Goal: Information Seeking & Learning: Learn about a topic

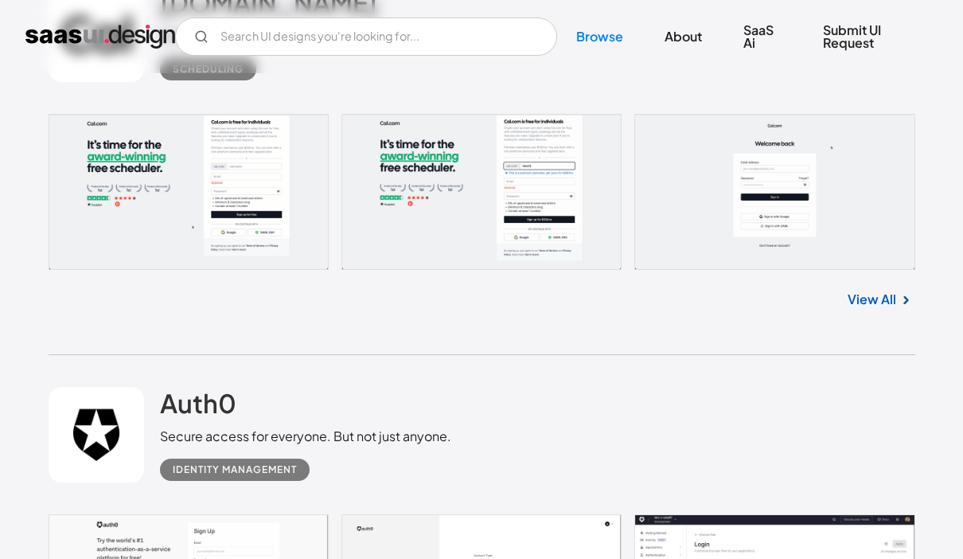
scroll to position [4549, 0]
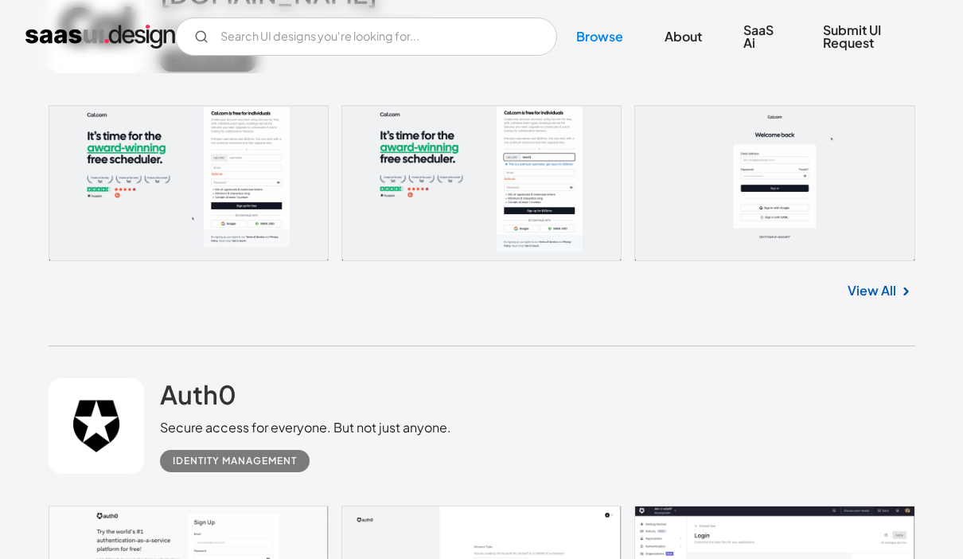
click at [304, 256] on link at bounding box center [482, 183] width 867 height 156
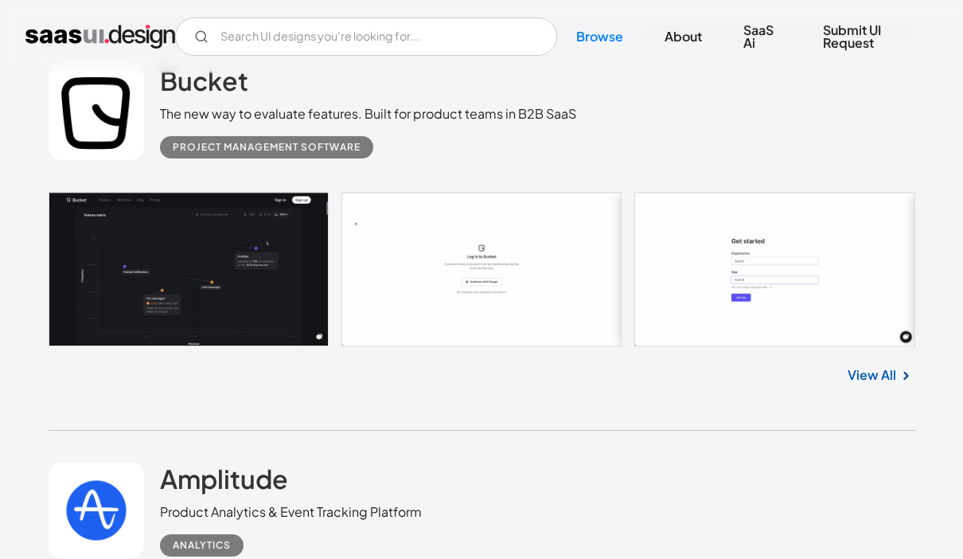
scroll to position [6055, 0]
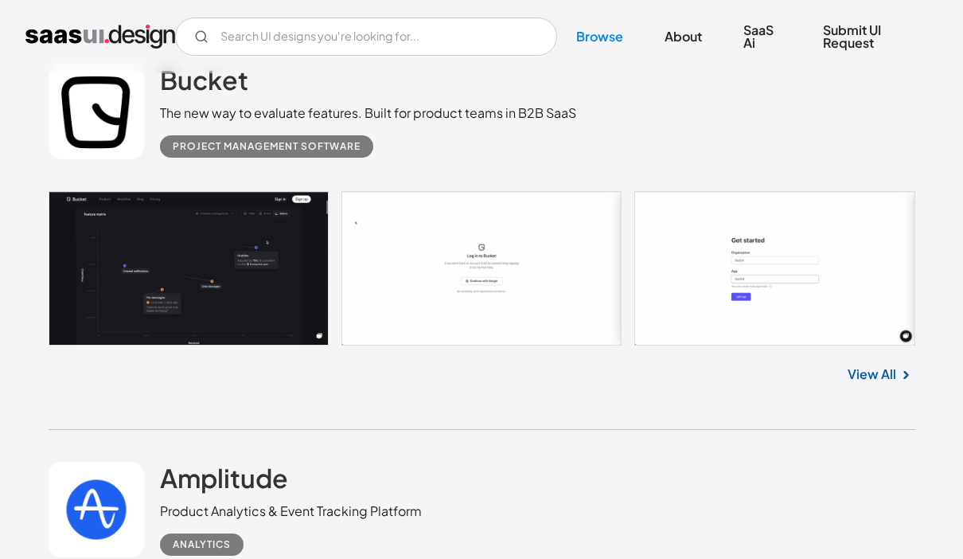
click at [157, 290] on link at bounding box center [482, 268] width 867 height 154
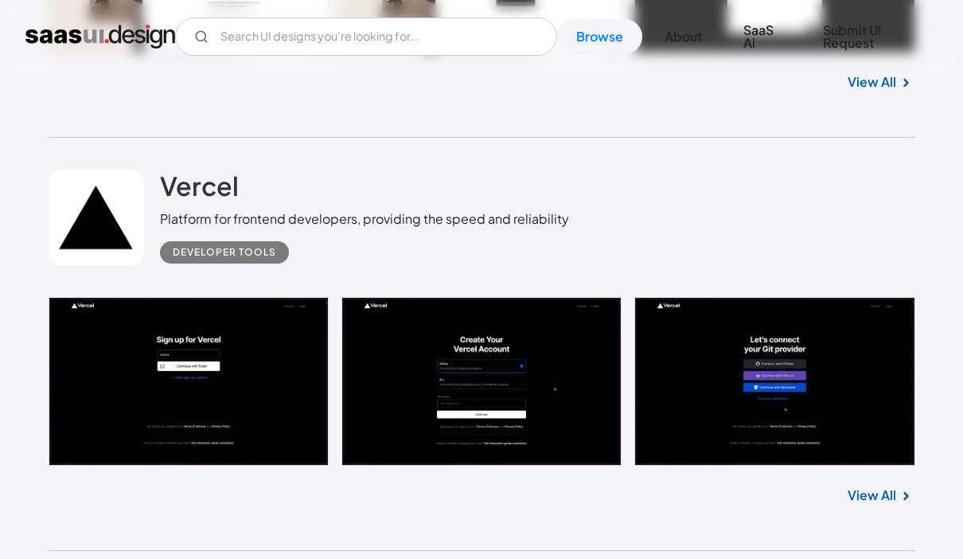
scroll to position [9974, 0]
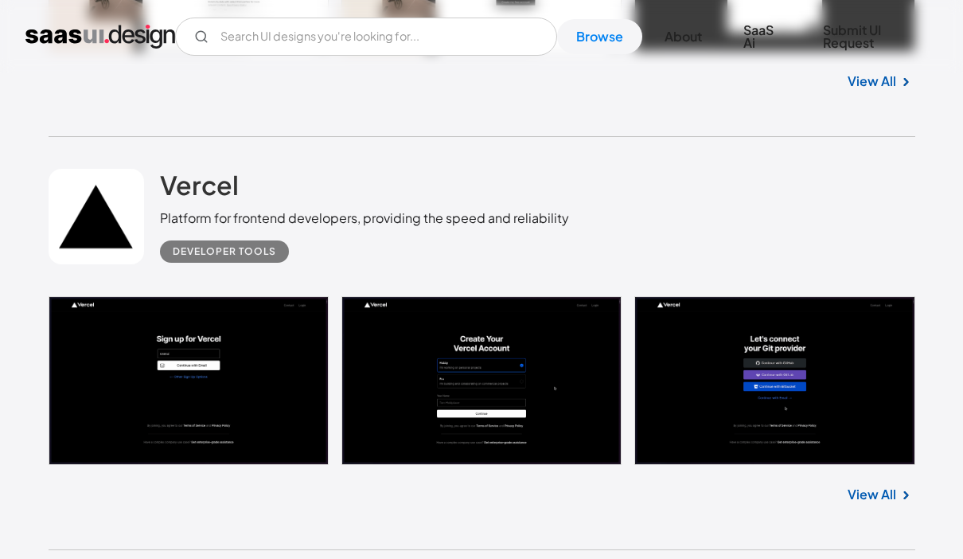
click at [274, 365] on link at bounding box center [482, 380] width 867 height 169
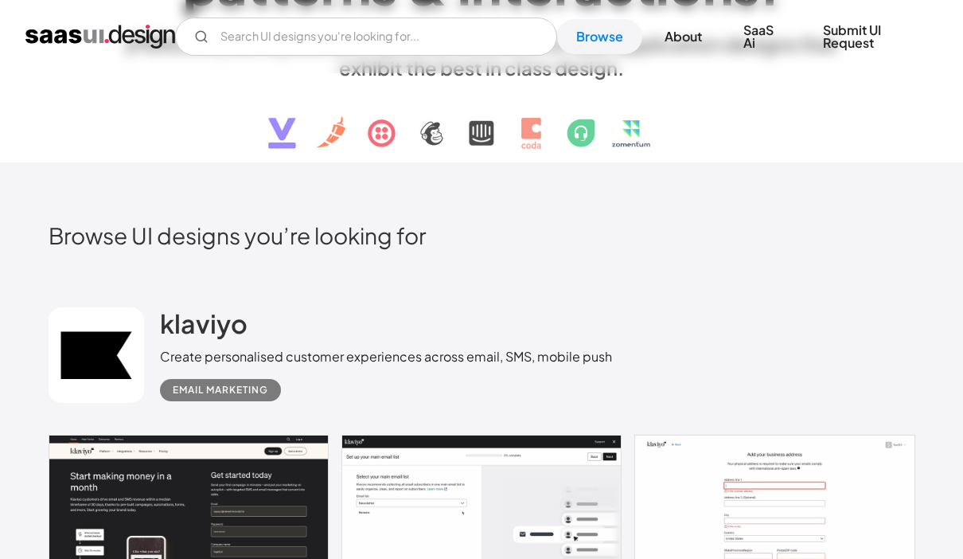
scroll to position [0, 0]
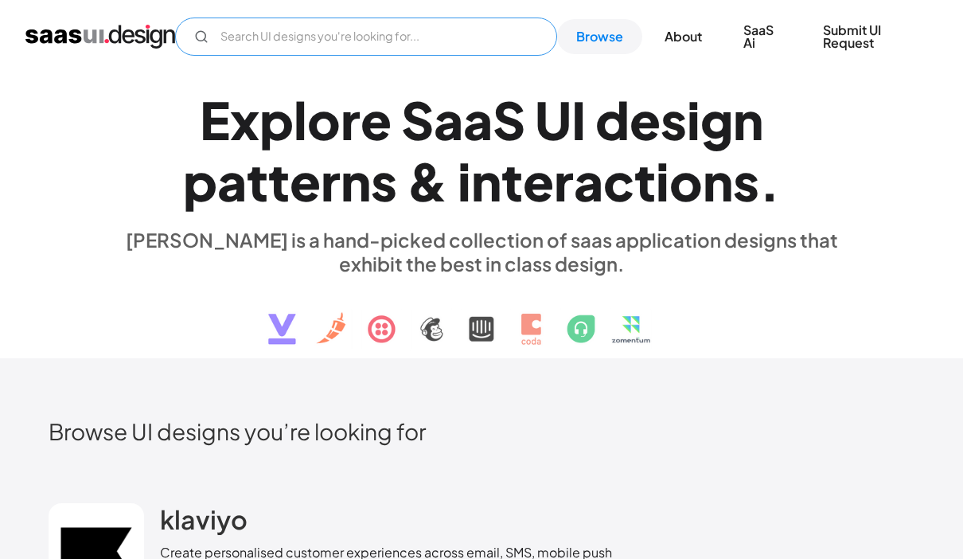
click at [495, 26] on input "Email Form" at bounding box center [366, 37] width 382 height 38
type input "Ai"
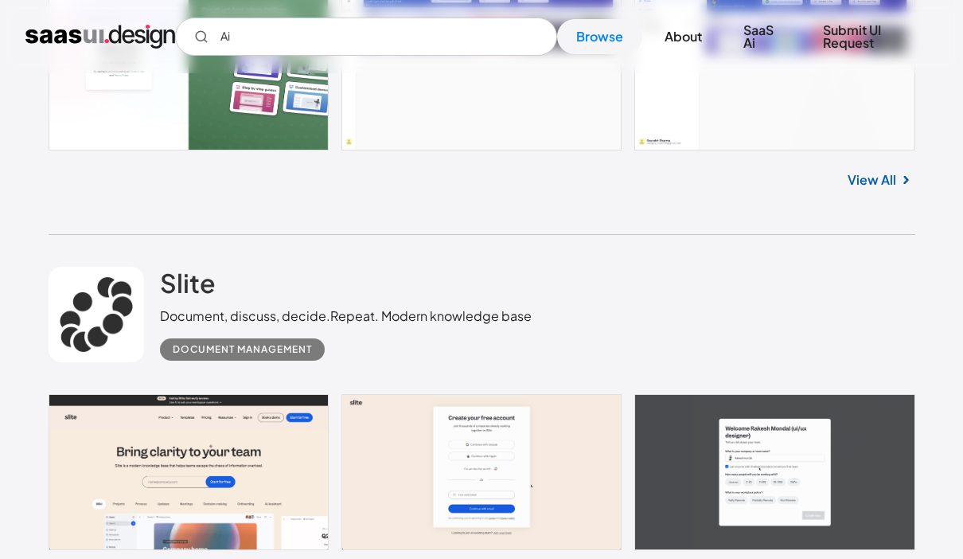
scroll to position [1490, 0]
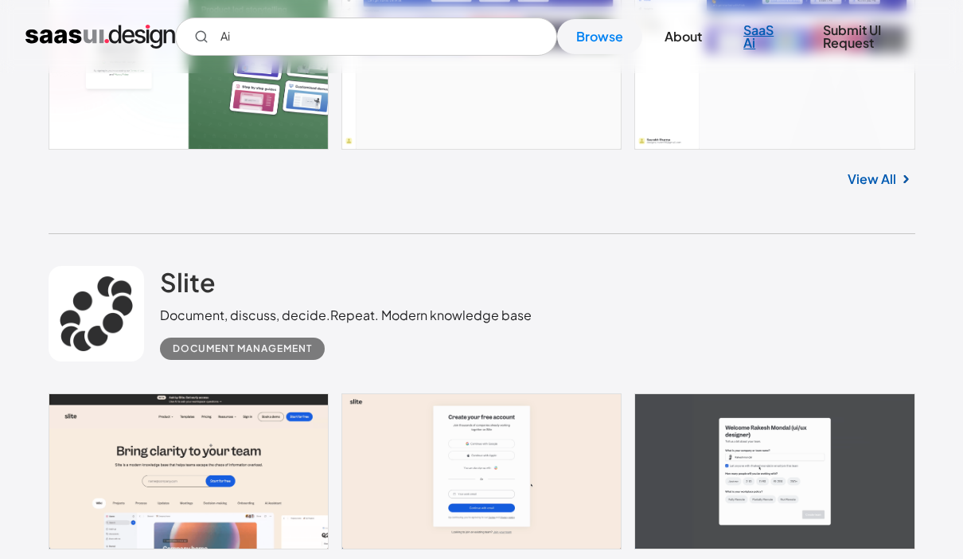
click at [757, 34] on link "SaaS Ai" at bounding box center [762, 37] width 76 height 48
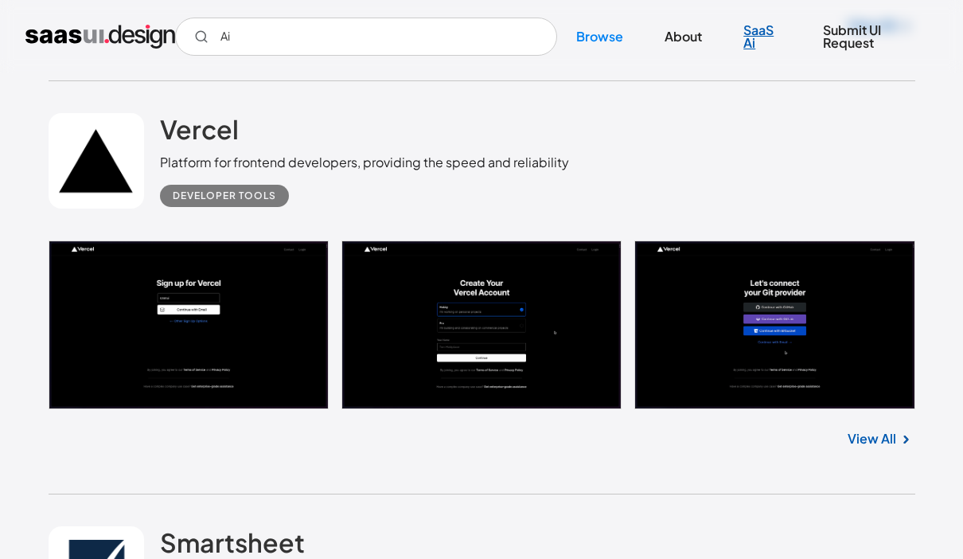
scroll to position [10028, 0]
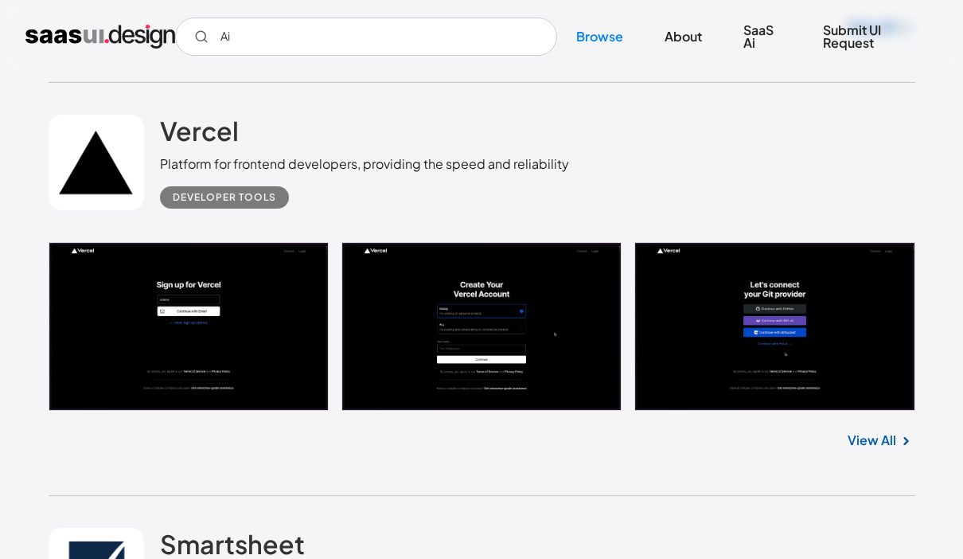
click at [268, 330] on link at bounding box center [482, 326] width 867 height 169
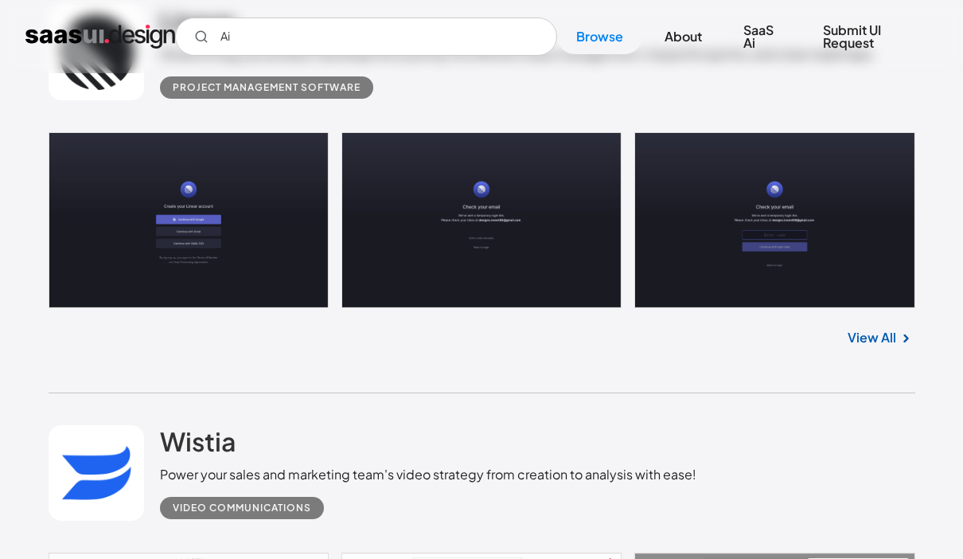
scroll to position [19088, 0]
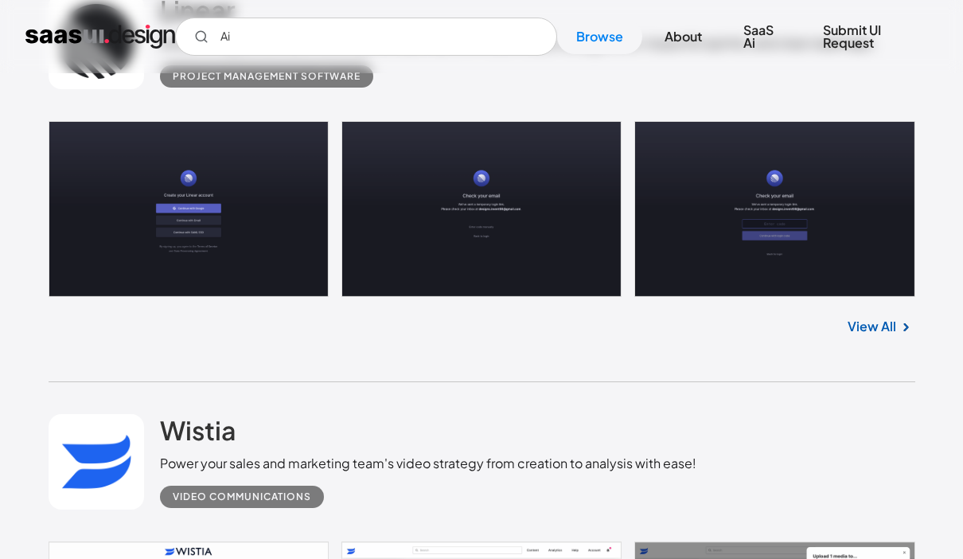
click at [560, 232] on link at bounding box center [482, 209] width 867 height 176
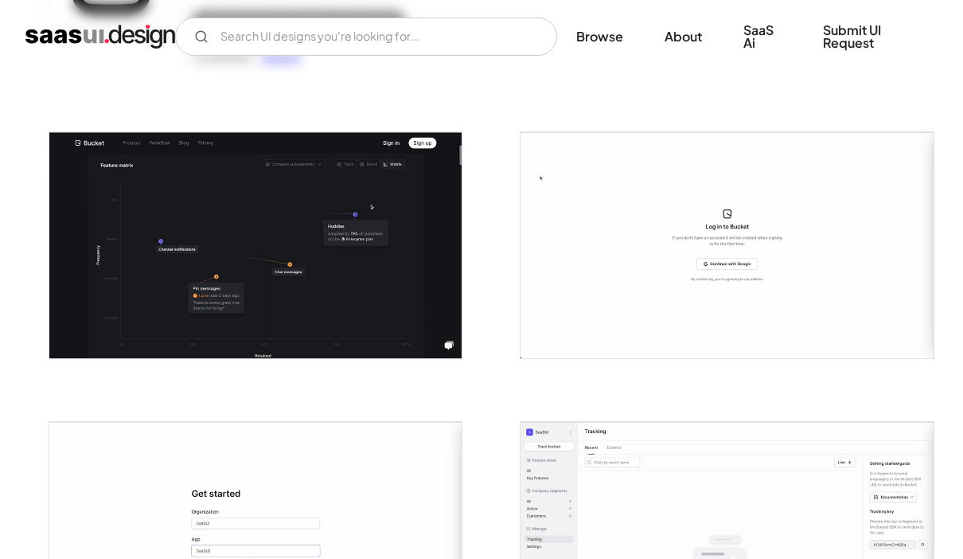
scroll to position [256, 0]
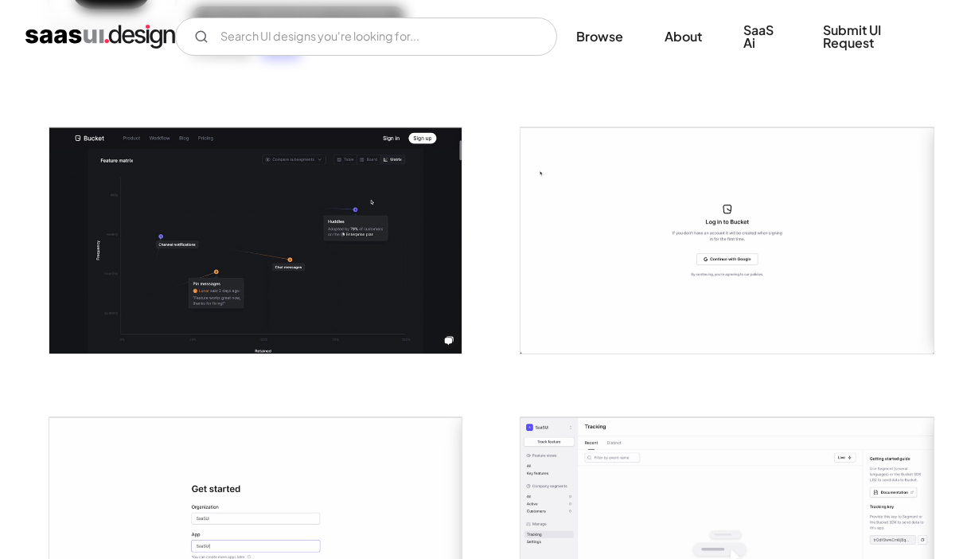
click at [389, 256] on img "open lightbox" at bounding box center [255, 240] width 413 height 226
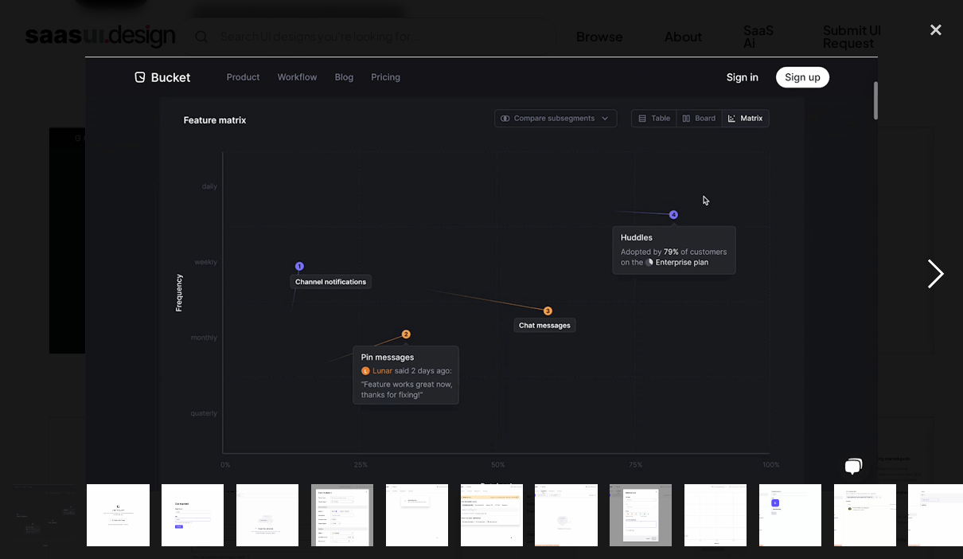
click at [941, 252] on div "next image" at bounding box center [936, 274] width 54 height 523
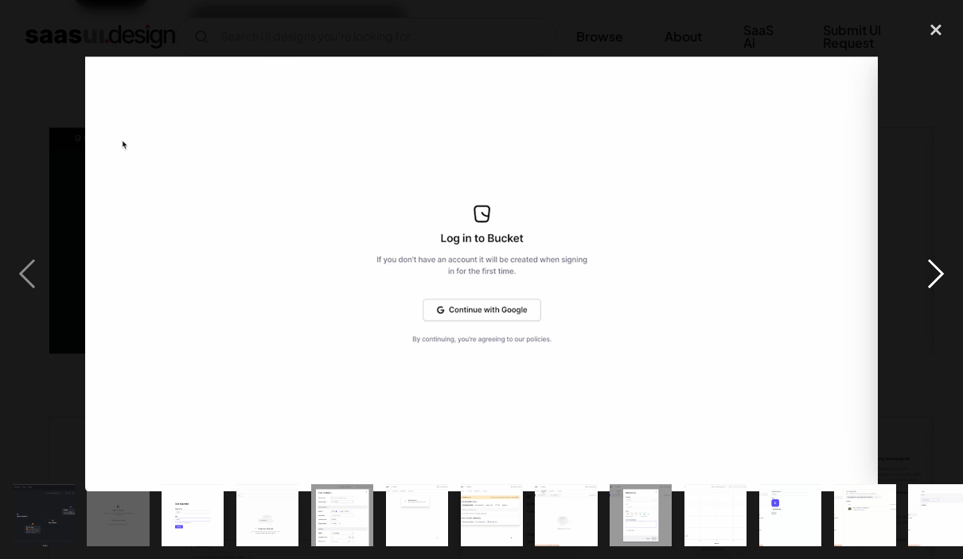
click at [926, 271] on div "next image" at bounding box center [936, 274] width 54 height 523
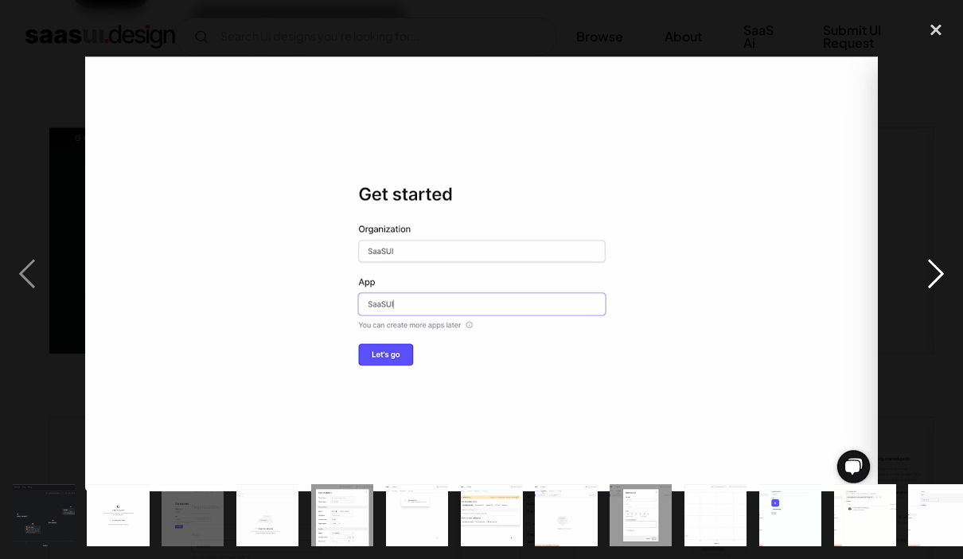
click at [925, 284] on div "next image" at bounding box center [936, 274] width 54 height 523
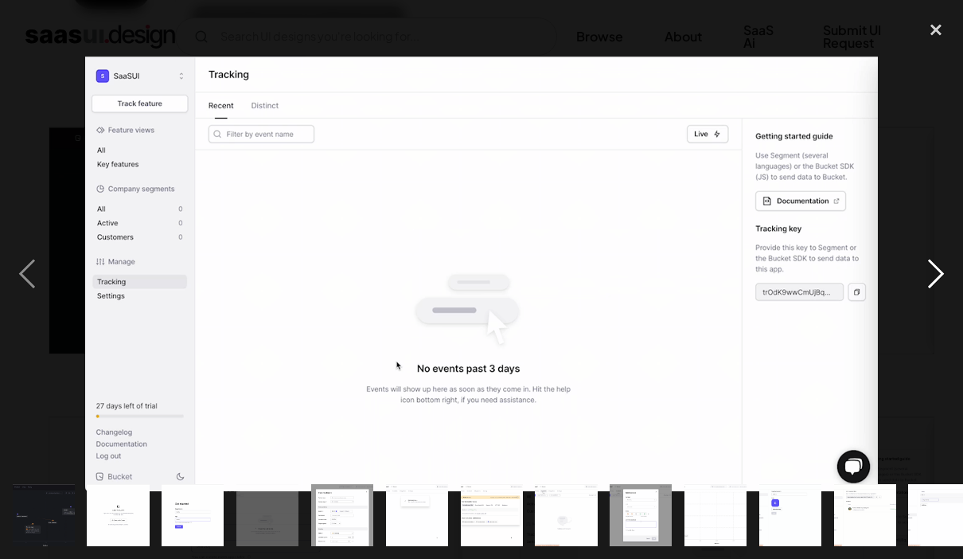
click at [924, 279] on div "next image" at bounding box center [936, 274] width 54 height 523
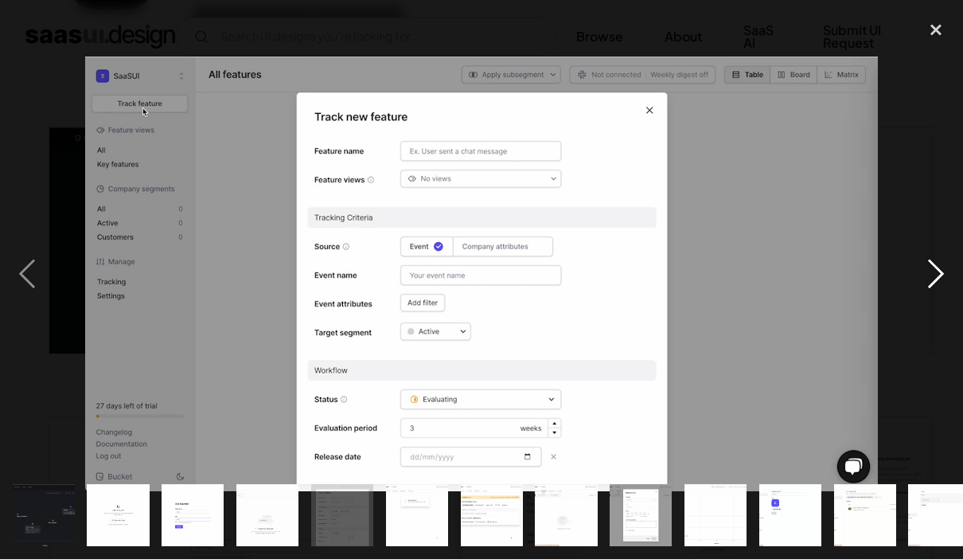
click at [924, 279] on div "next image" at bounding box center [936, 274] width 54 height 523
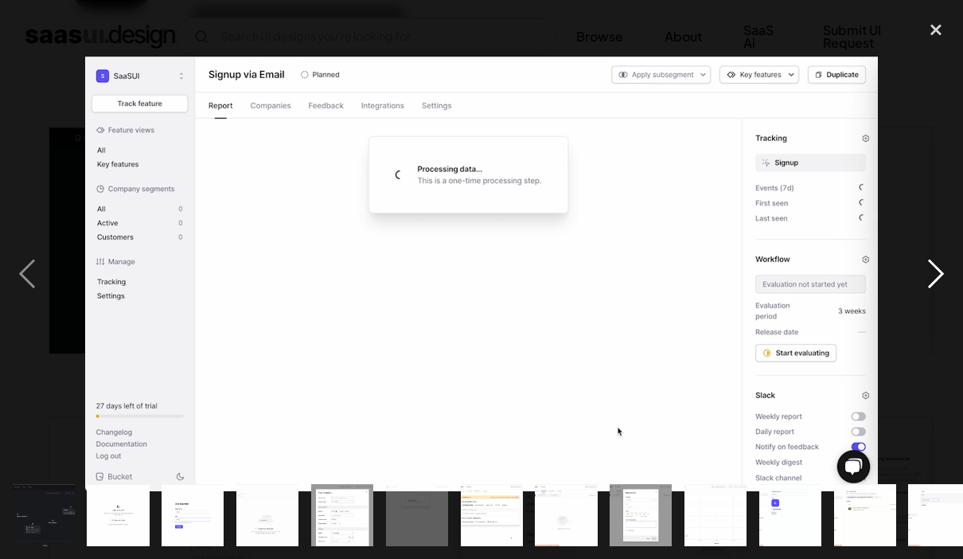
click at [927, 280] on div "next image" at bounding box center [936, 274] width 54 height 523
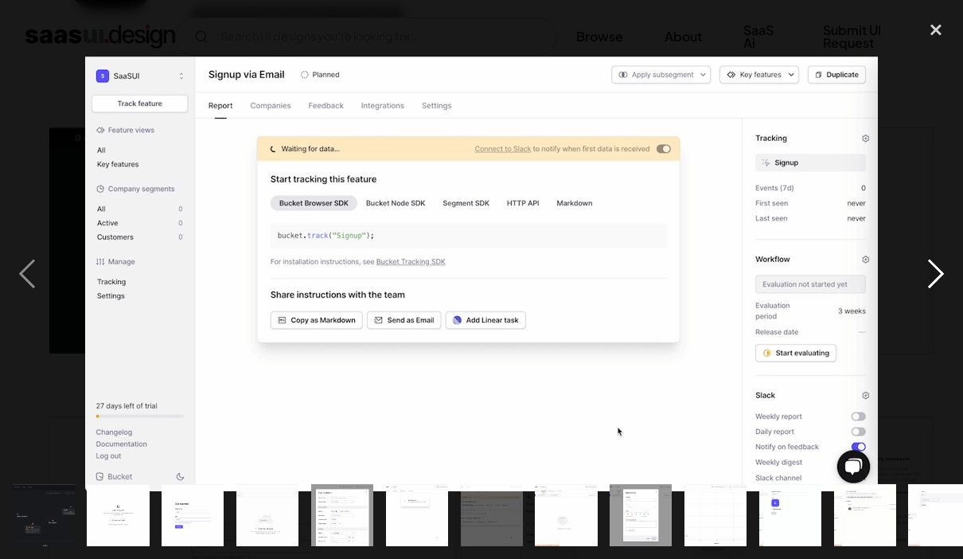
click at [925, 283] on div "next image" at bounding box center [936, 274] width 54 height 523
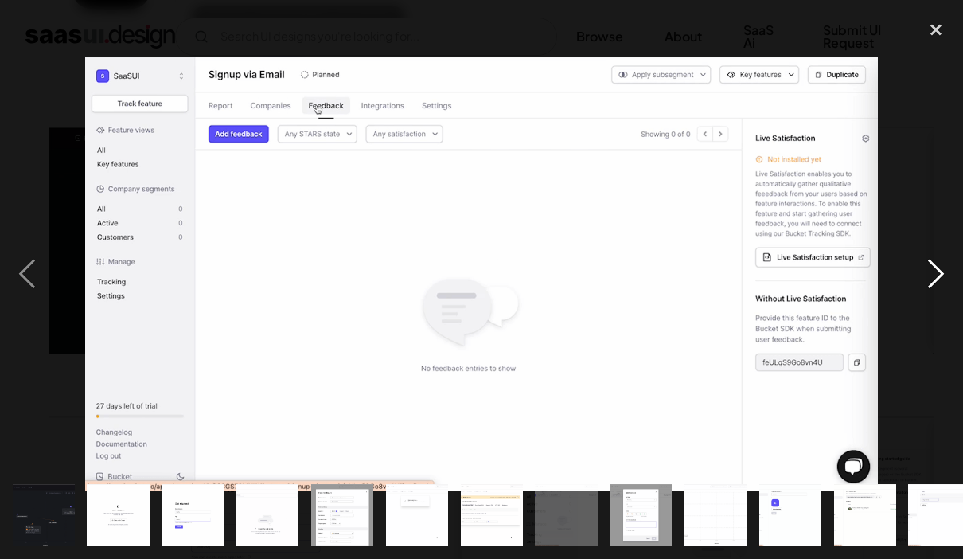
click at [924, 286] on div "next image" at bounding box center [936, 274] width 54 height 523
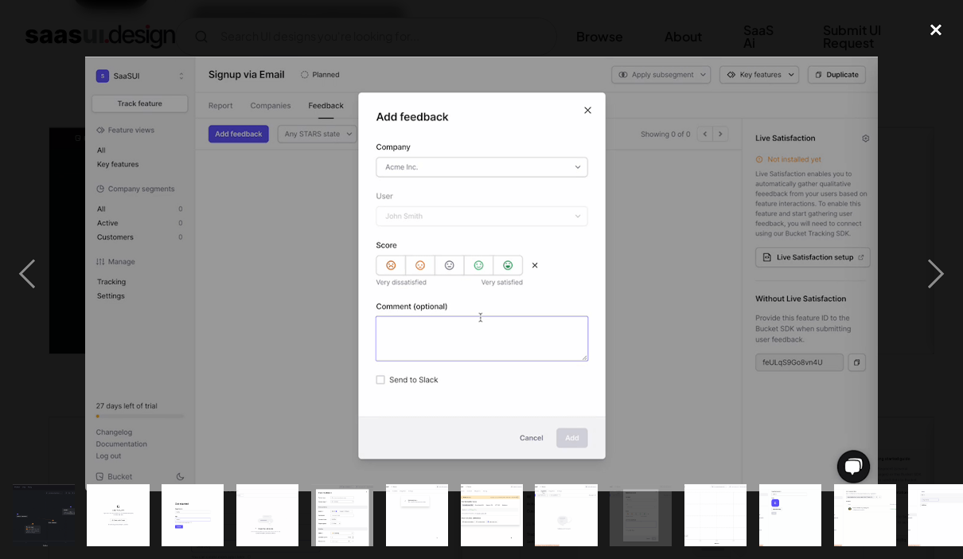
click at [930, 45] on div "close lightbox" at bounding box center [936, 30] width 54 height 35
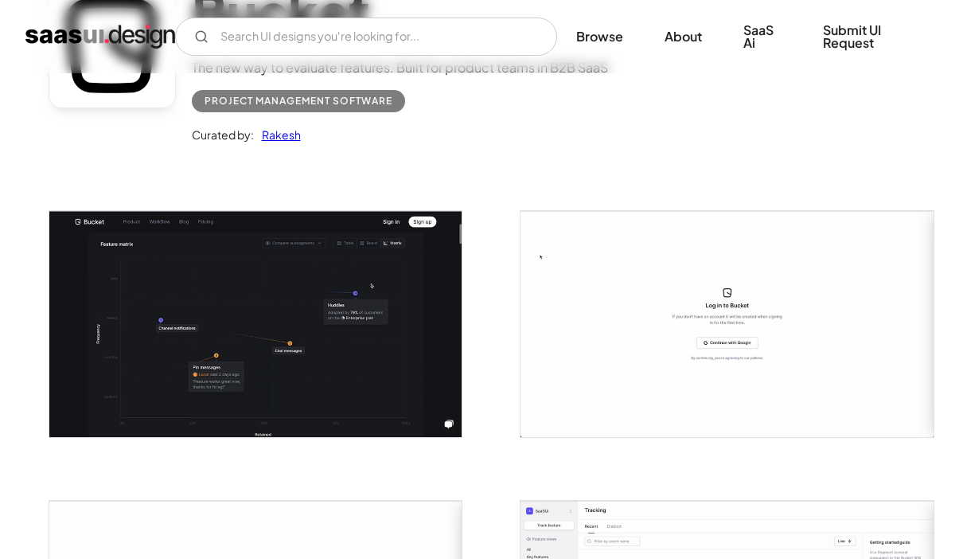
scroll to position [0, 0]
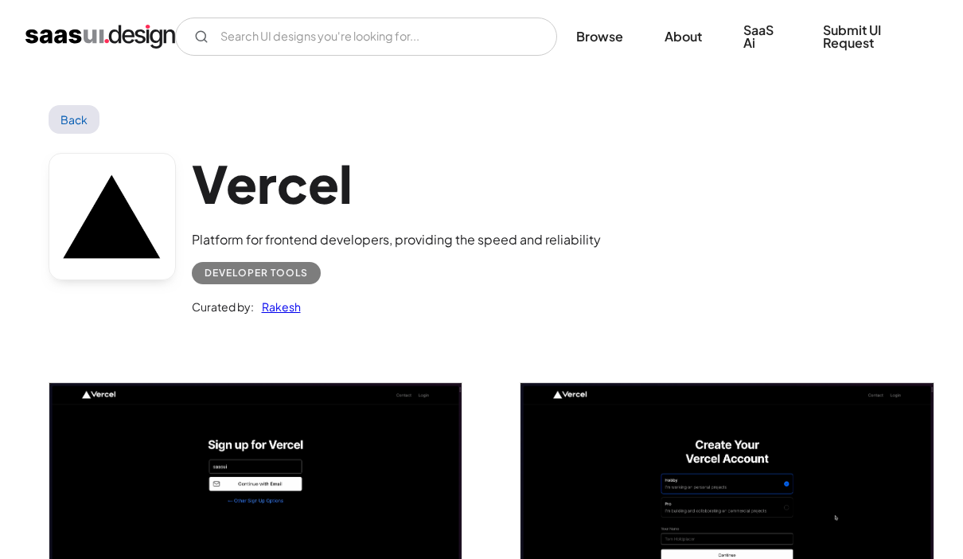
click at [301, 279] on div "Developer tools" at bounding box center [256, 273] width 103 height 19
click at [294, 268] on div "Developer tools" at bounding box center [256, 273] width 103 height 19
click at [295, 268] on div "Developer tools" at bounding box center [256, 273] width 103 height 19
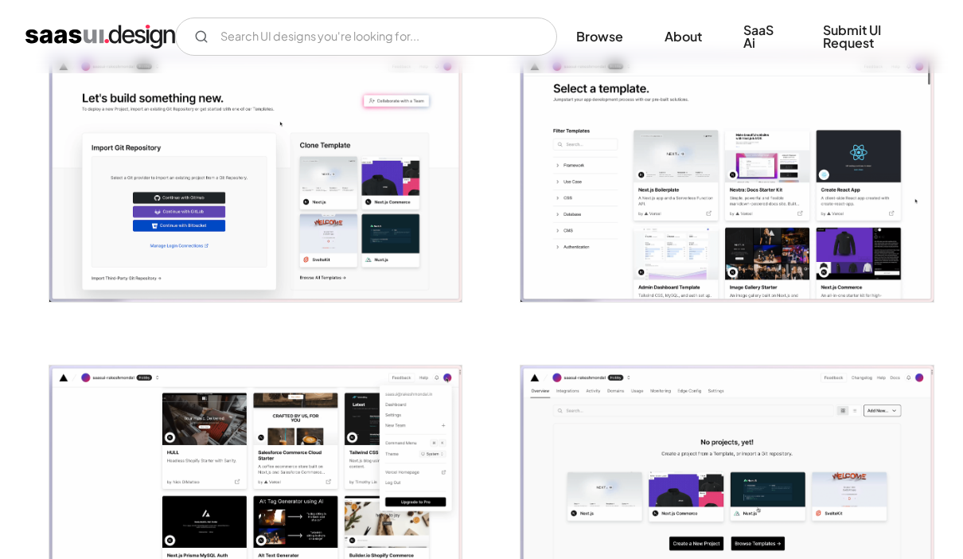
scroll to position [1144, 0]
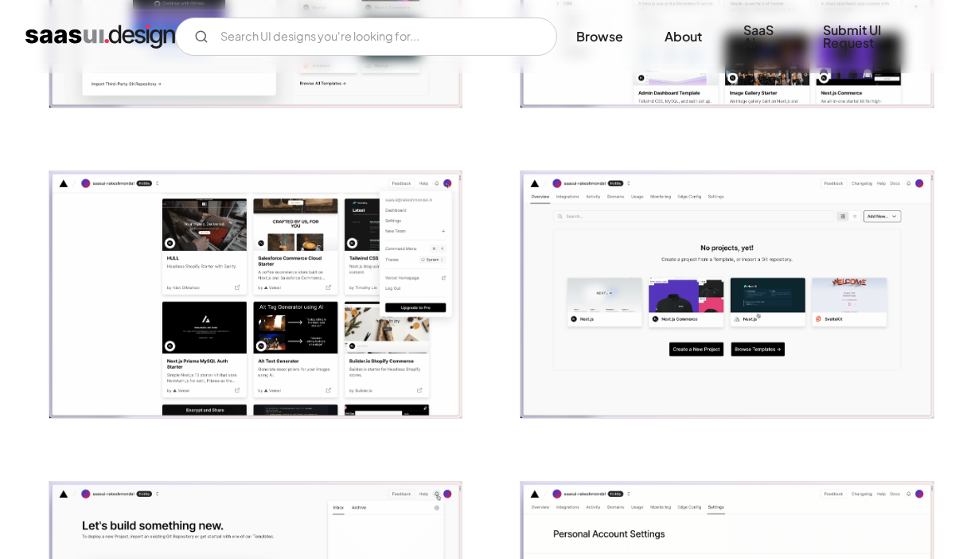
click at [617, 323] on img "open lightbox" at bounding box center [727, 294] width 413 height 247
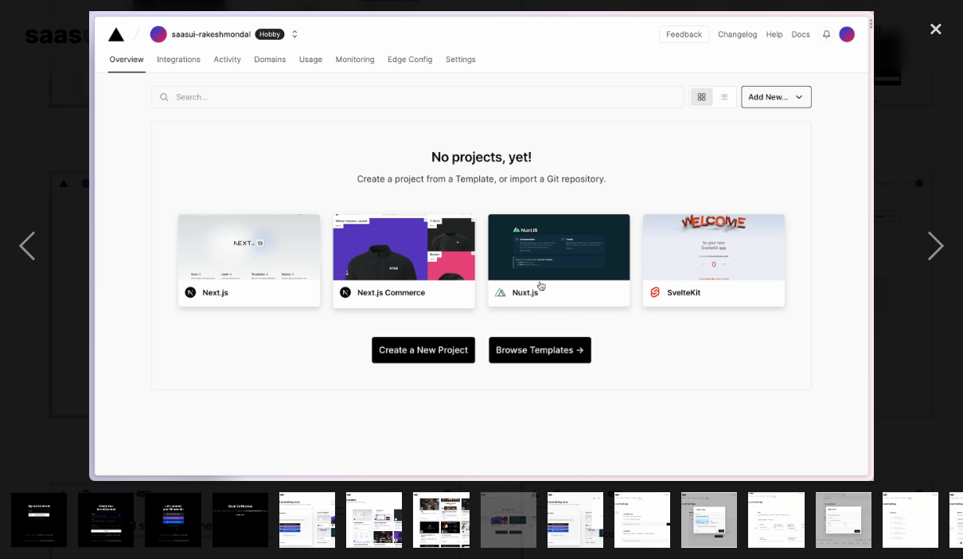
scroll to position [1208, 0]
drag, startPoint x: 392, startPoint y: 221, endPoint x: 395, endPoint y: 201, distance: 19.4
click at [395, 201] on img at bounding box center [481, 246] width 784 height 470
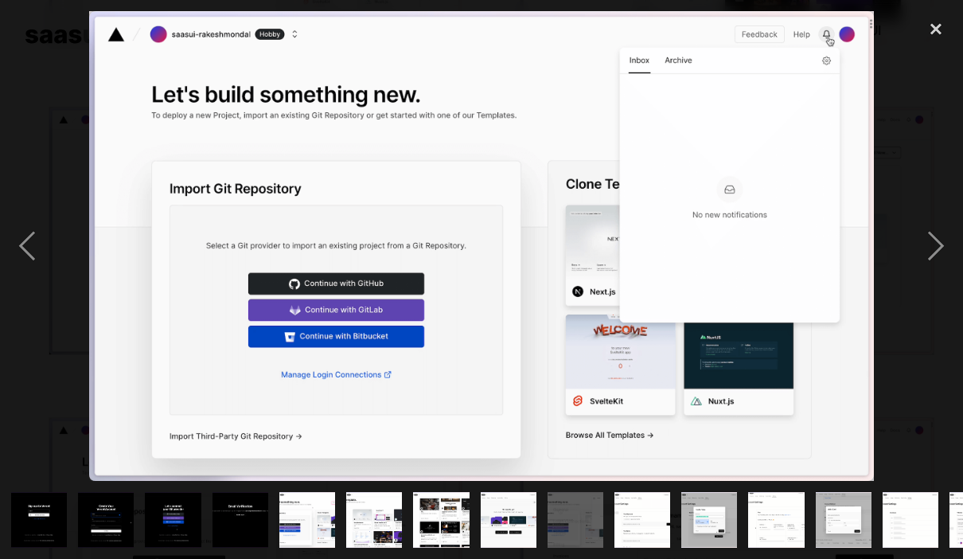
click at [350, 151] on img at bounding box center [481, 246] width 784 height 470
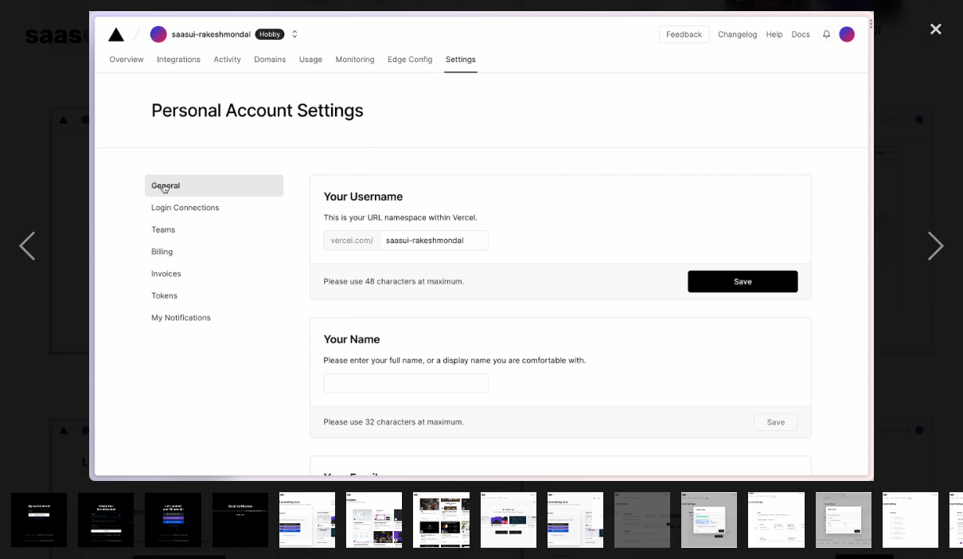
click at [346, 151] on img at bounding box center [481, 246] width 784 height 470
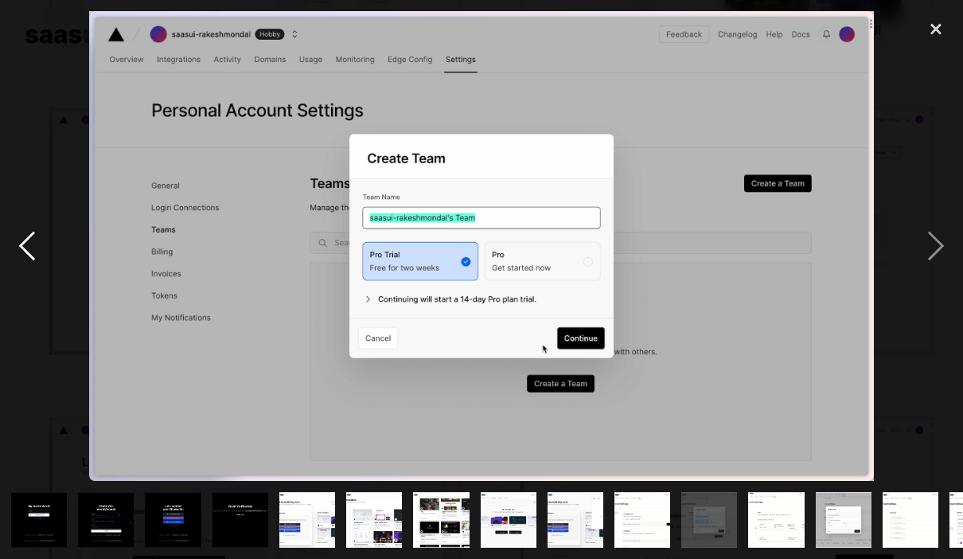
drag, startPoint x: 87, startPoint y: 115, endPoint x: 44, endPoint y: 84, distance: 53.0
click at [57, 95] on div at bounding box center [481, 246] width 963 height 470
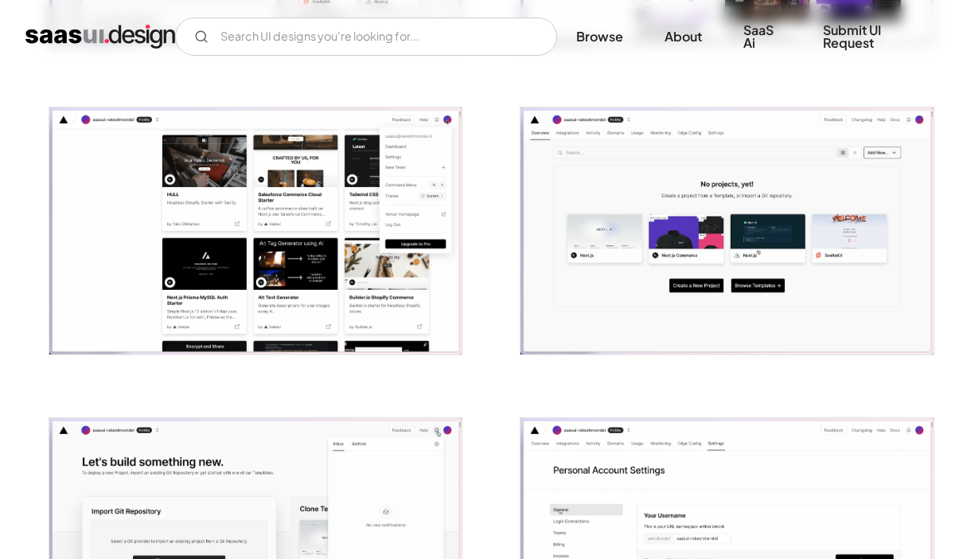
click at [182, 177] on img "open lightbox" at bounding box center [255, 230] width 413 height 247
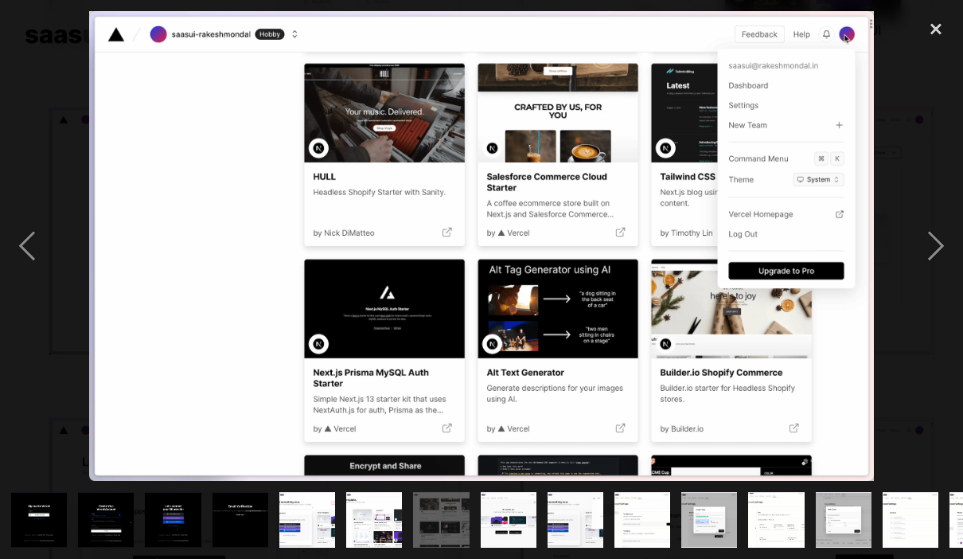
click at [190, 201] on img at bounding box center [481, 246] width 784 height 470
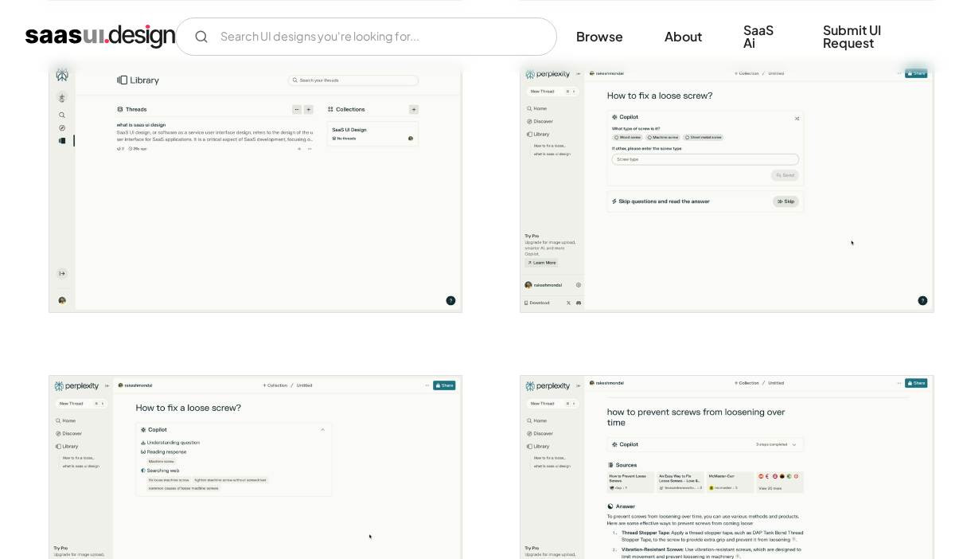
scroll to position [2454, 0]
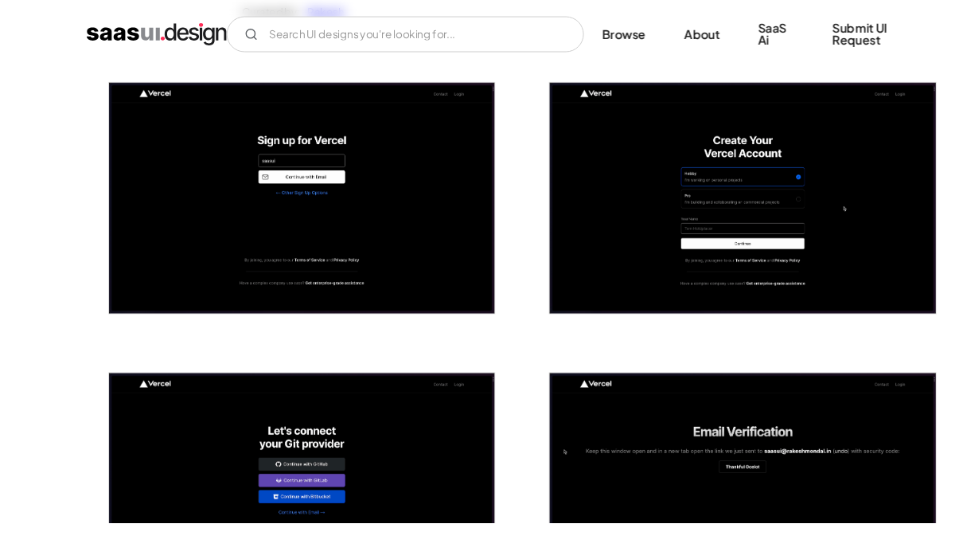
scroll to position [360, 0]
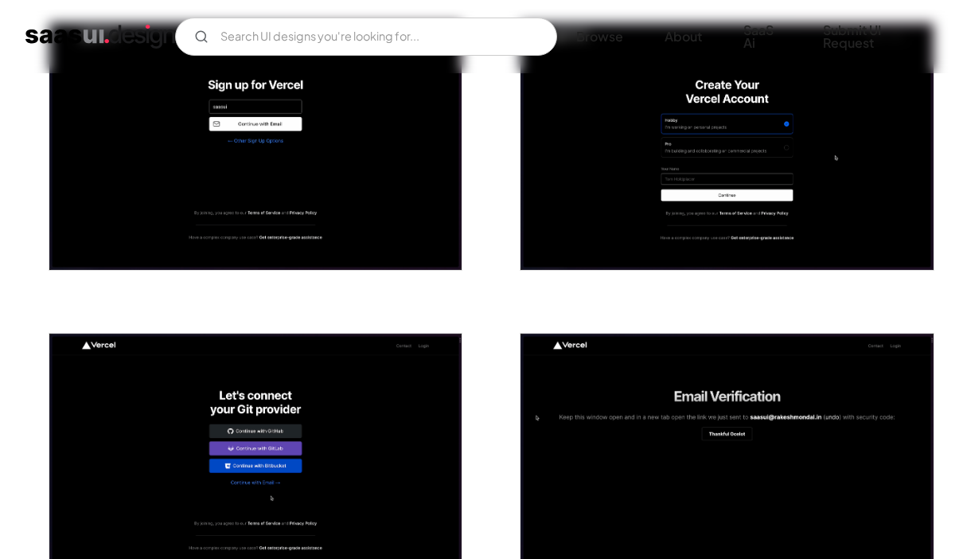
click at [417, 244] on img "open lightbox" at bounding box center [255, 146] width 413 height 247
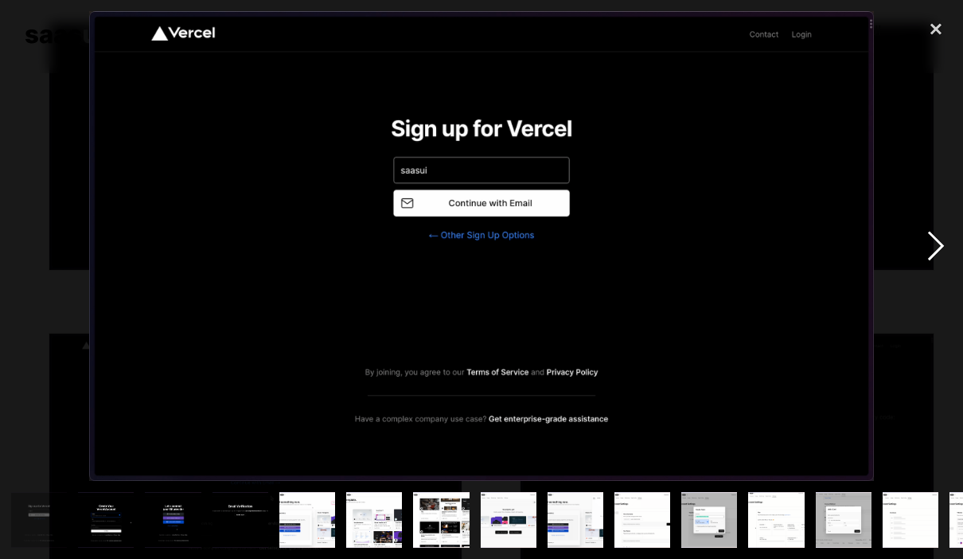
click at [934, 253] on div "next image" at bounding box center [936, 246] width 54 height 470
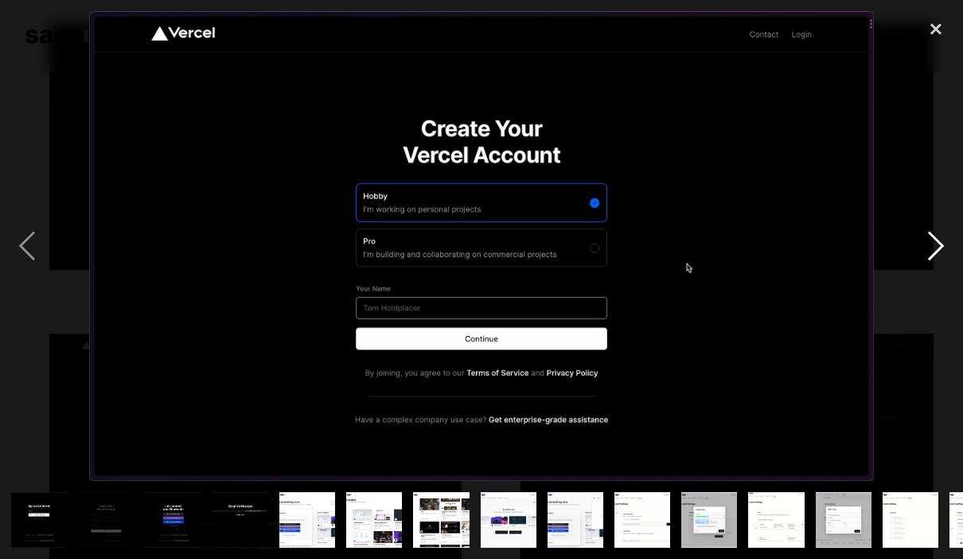
click at [921, 254] on div "next image" at bounding box center [936, 246] width 54 height 470
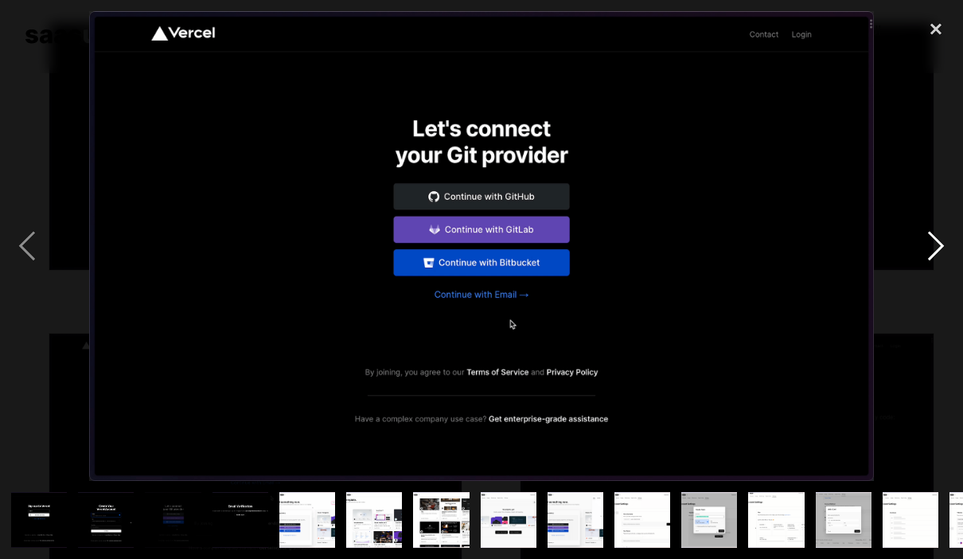
click at [935, 264] on div "next image" at bounding box center [936, 246] width 54 height 470
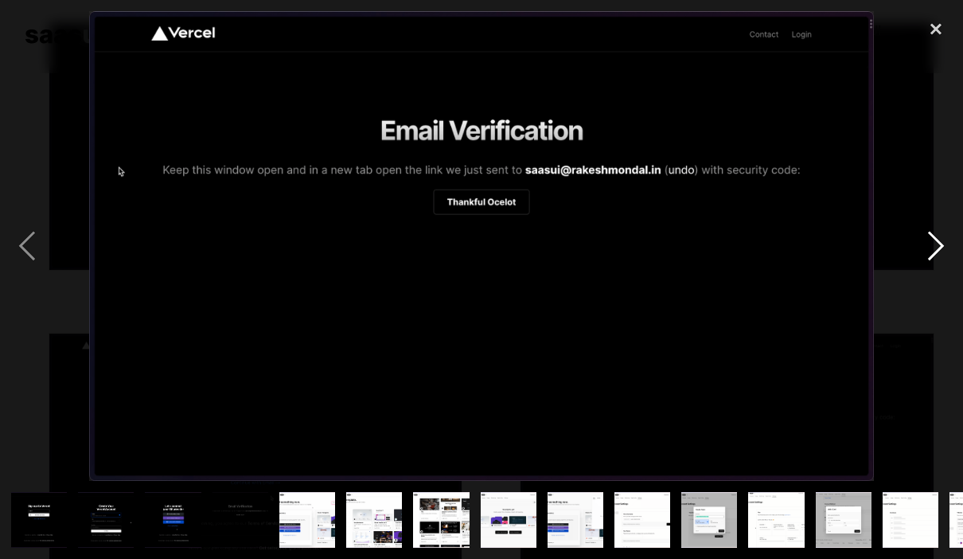
click at [936, 260] on div "next image" at bounding box center [936, 246] width 54 height 470
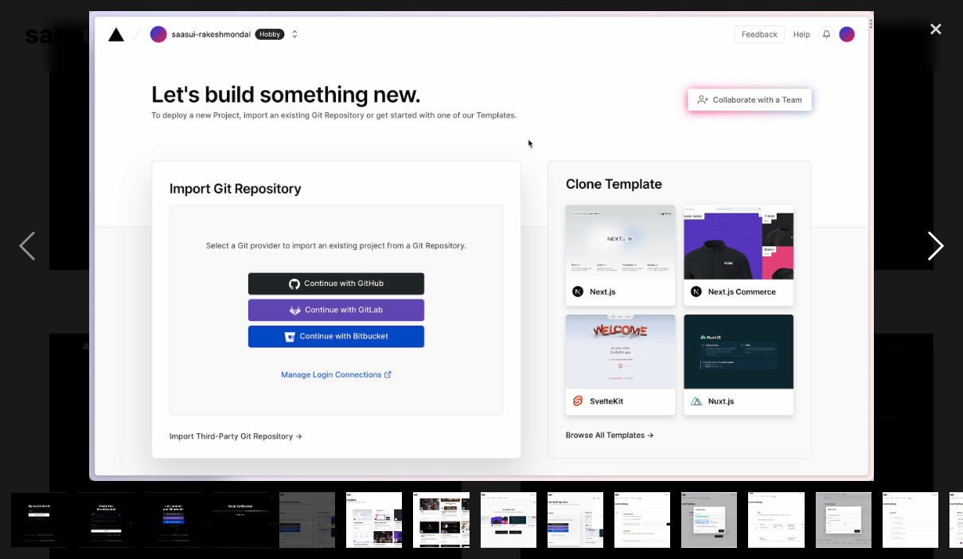
click at [942, 258] on div "next image" at bounding box center [936, 246] width 54 height 470
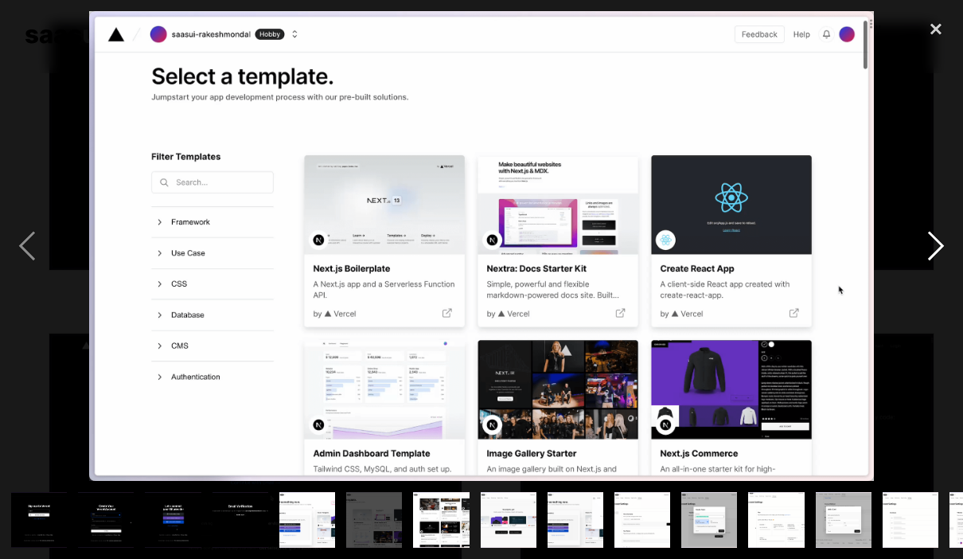
click at [943, 259] on div "next image" at bounding box center [936, 246] width 54 height 470
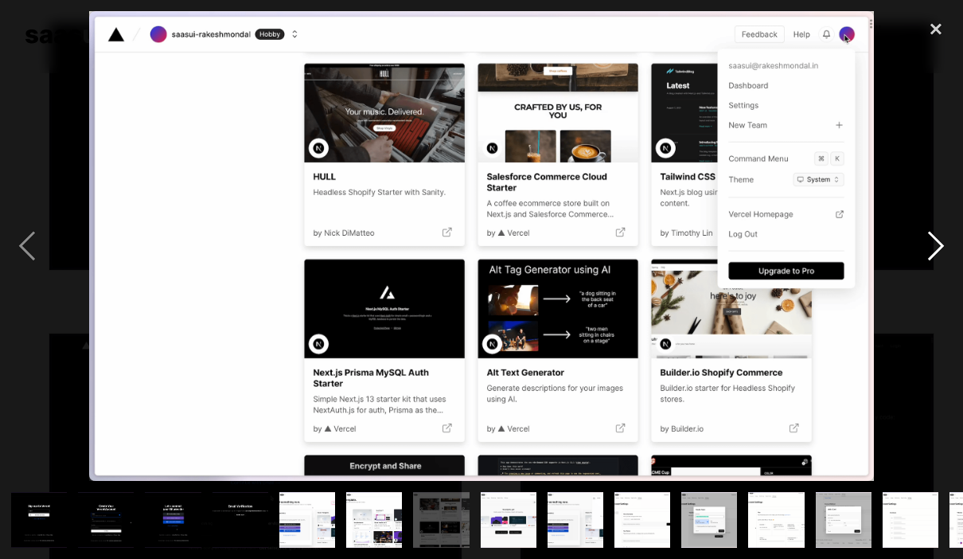
click at [943, 260] on div "next image" at bounding box center [936, 246] width 54 height 470
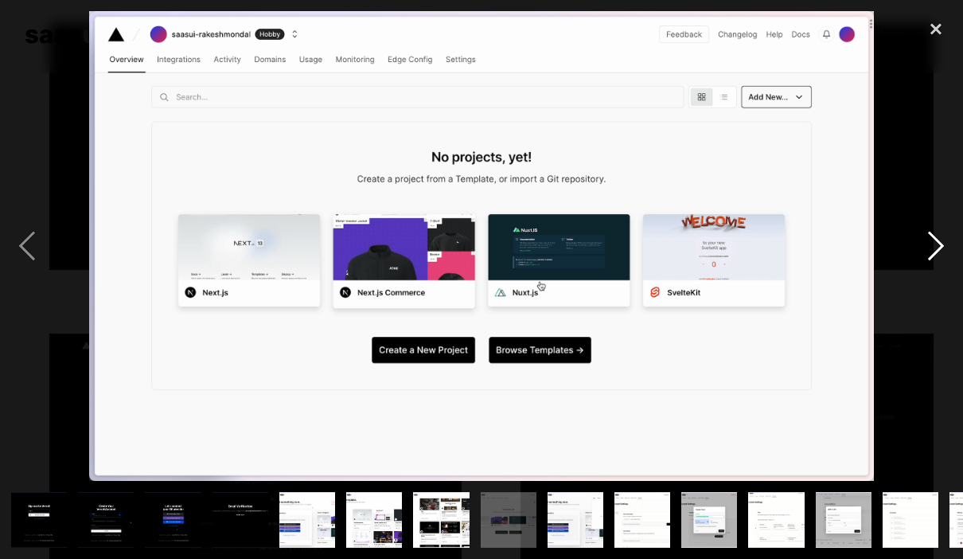
click at [941, 258] on div "next image" at bounding box center [936, 246] width 54 height 470
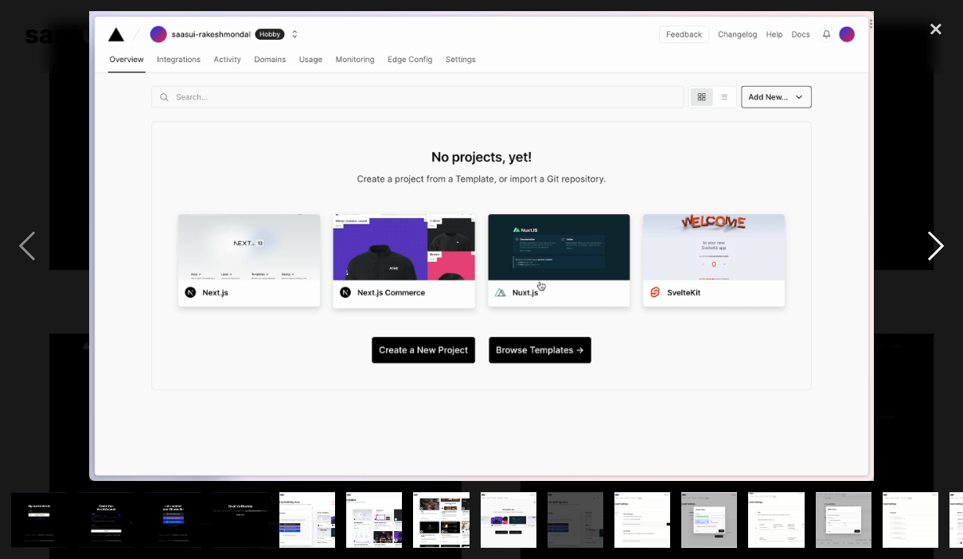
click at [942, 259] on div "next image" at bounding box center [936, 246] width 54 height 470
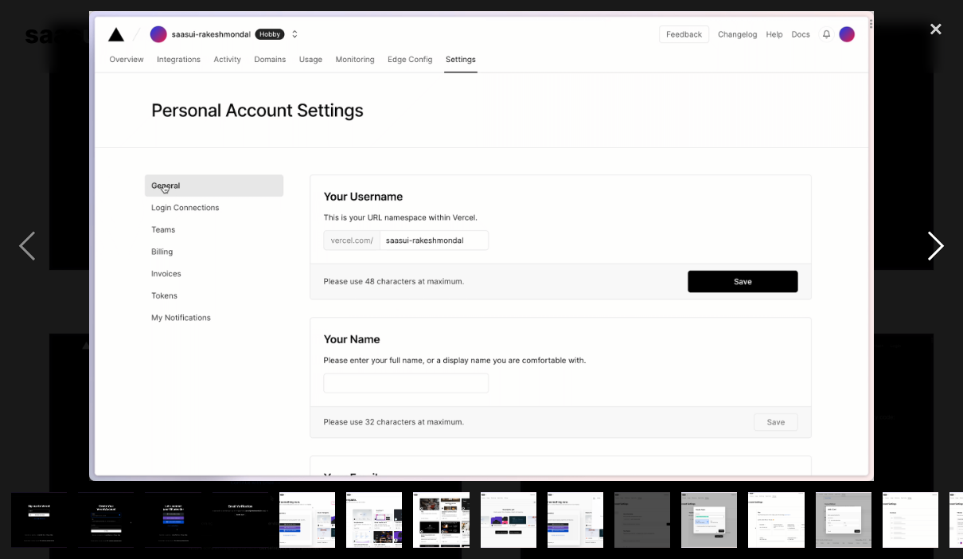
click at [939, 258] on div "next image" at bounding box center [936, 246] width 54 height 470
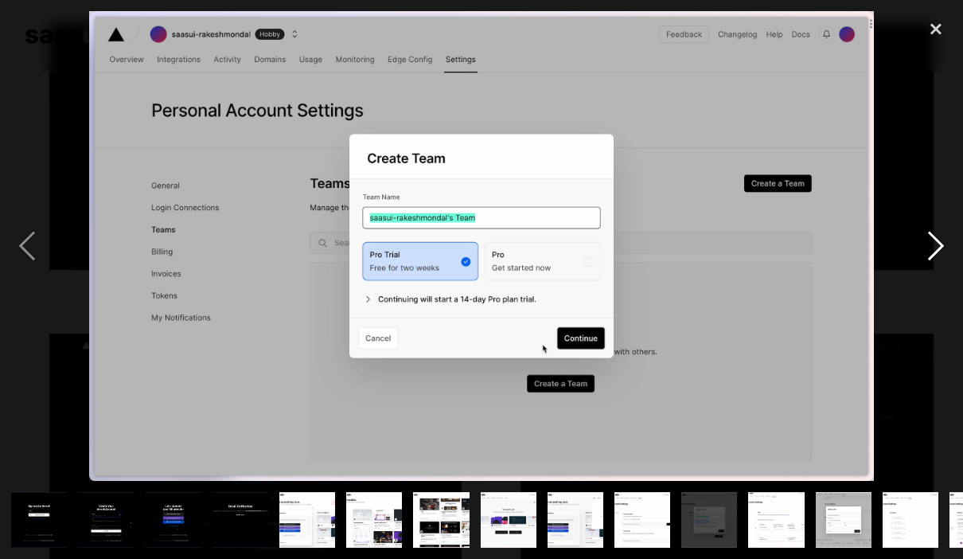
click at [937, 258] on div "next image" at bounding box center [936, 246] width 54 height 470
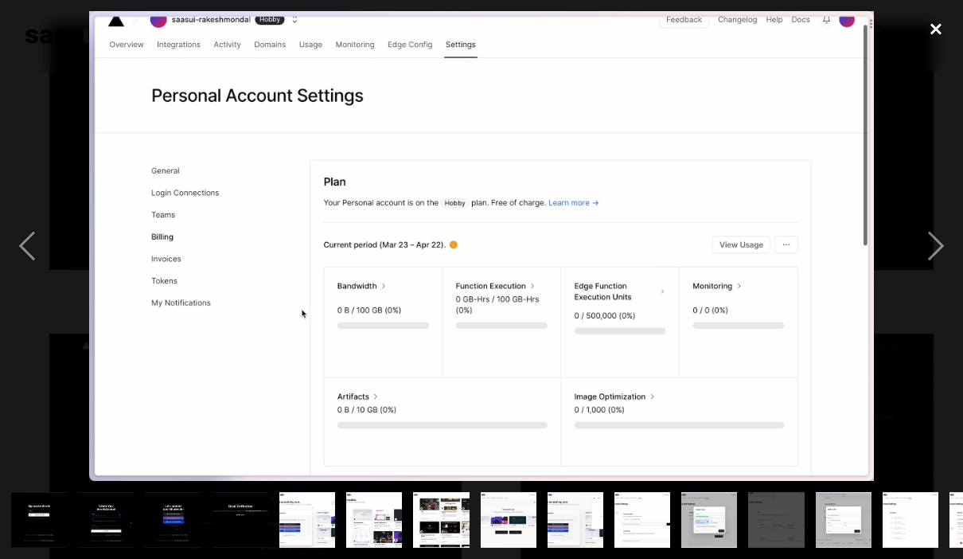
click at [946, 29] on div "close lightbox" at bounding box center [936, 28] width 54 height 35
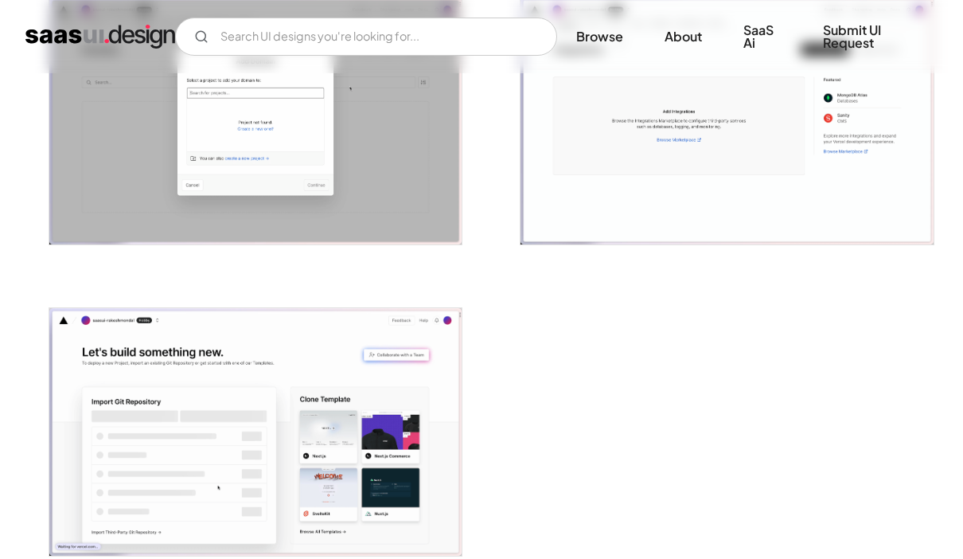
scroll to position [3466, 0]
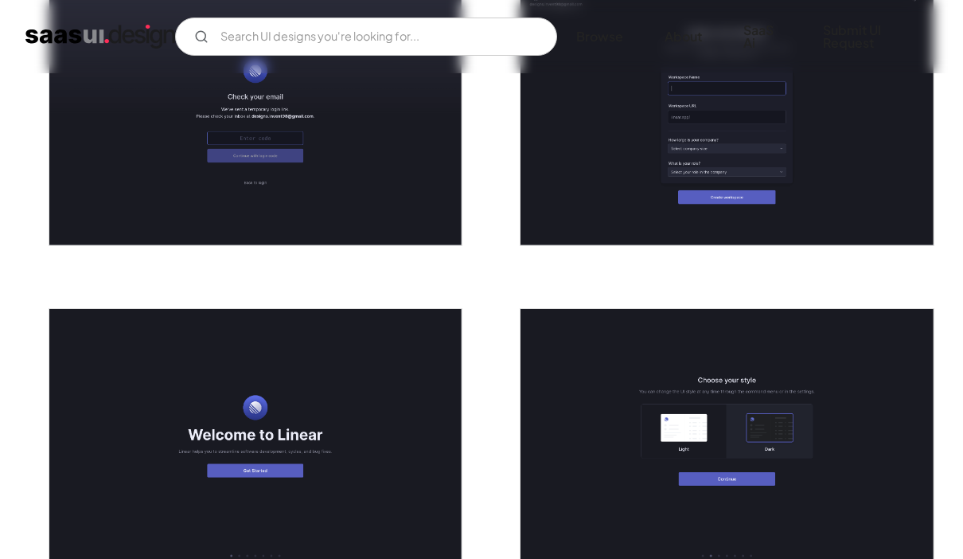
scroll to position [743, 0]
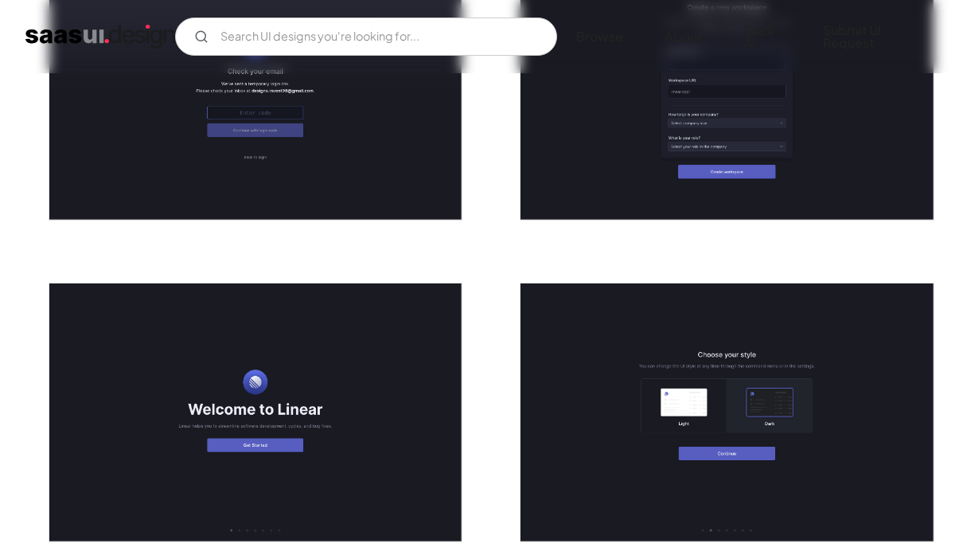
click at [413, 400] on img "open lightbox" at bounding box center [255, 412] width 413 height 258
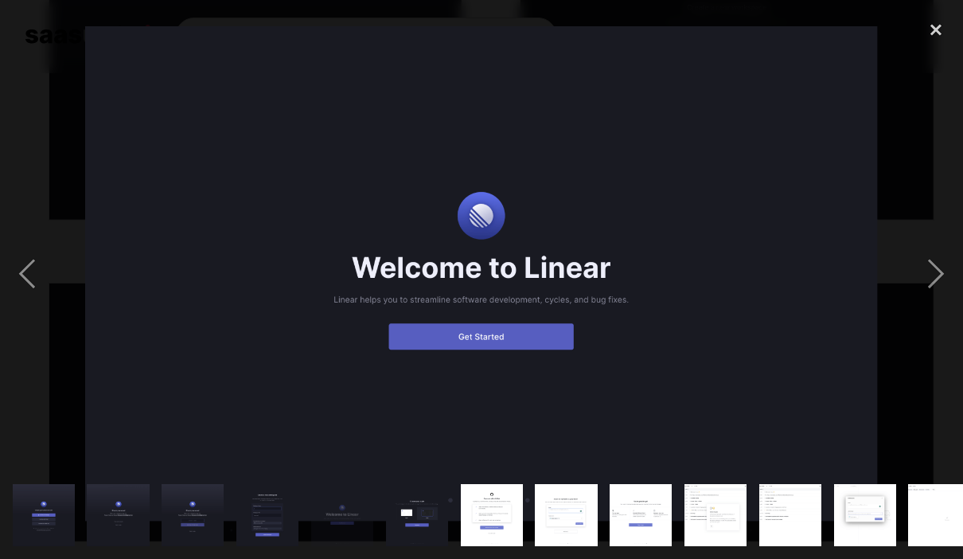
scroll to position [806, 0]
